Goal: Task Accomplishment & Management: Manage account settings

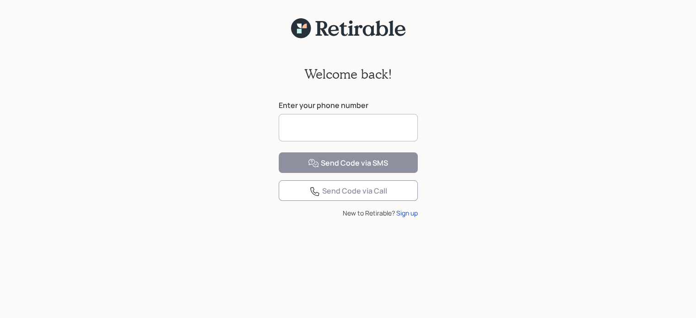
click at [395, 128] on input at bounding box center [348, 127] width 139 height 27
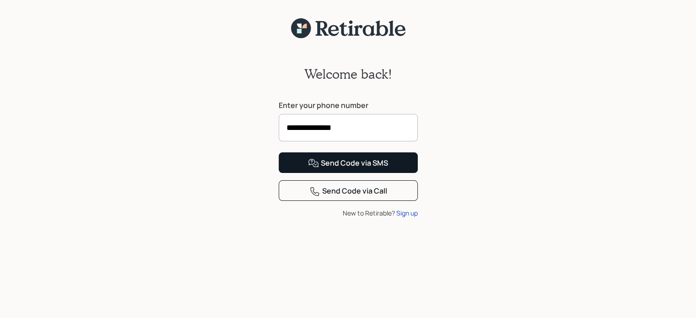
type input "**********"
click at [406, 173] on button "Send Code via SMS" at bounding box center [348, 162] width 139 height 21
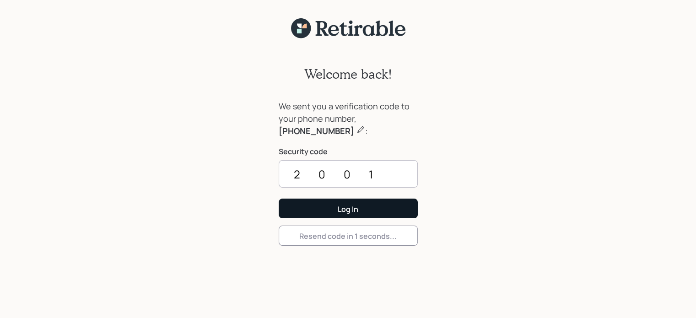
type input "2001"
click at [389, 206] on button "Log In" at bounding box center [348, 209] width 139 height 20
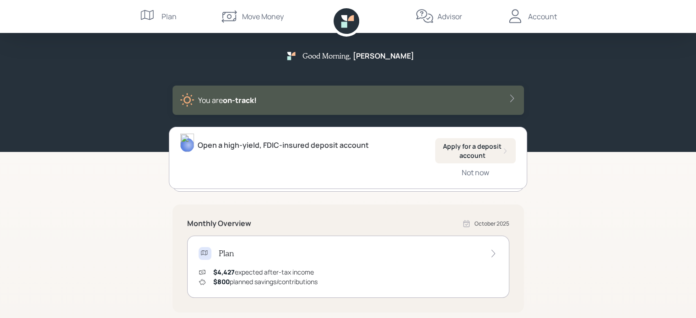
click at [542, 16] on div "Account" at bounding box center [542, 16] width 29 height 11
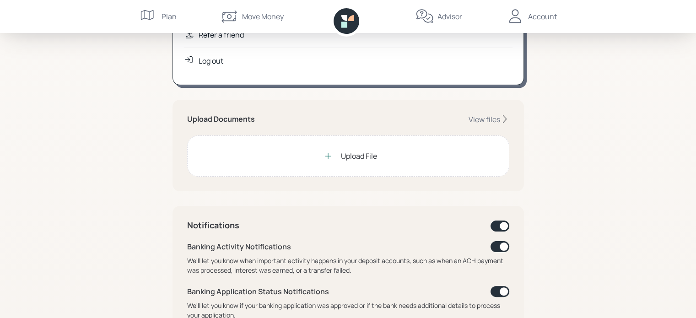
scroll to position [183, 0]
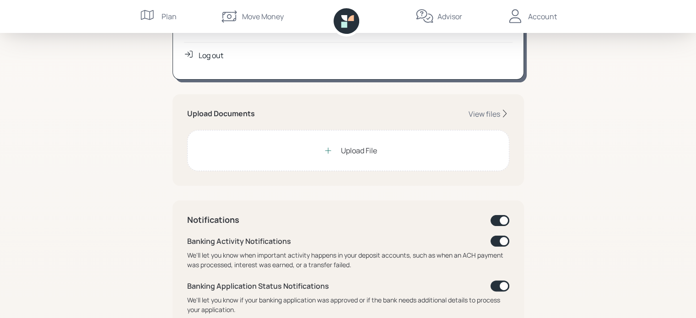
click at [340, 153] on div "Upload File" at bounding box center [348, 150] width 58 height 18
